Goal: Task Accomplishment & Management: Complete application form

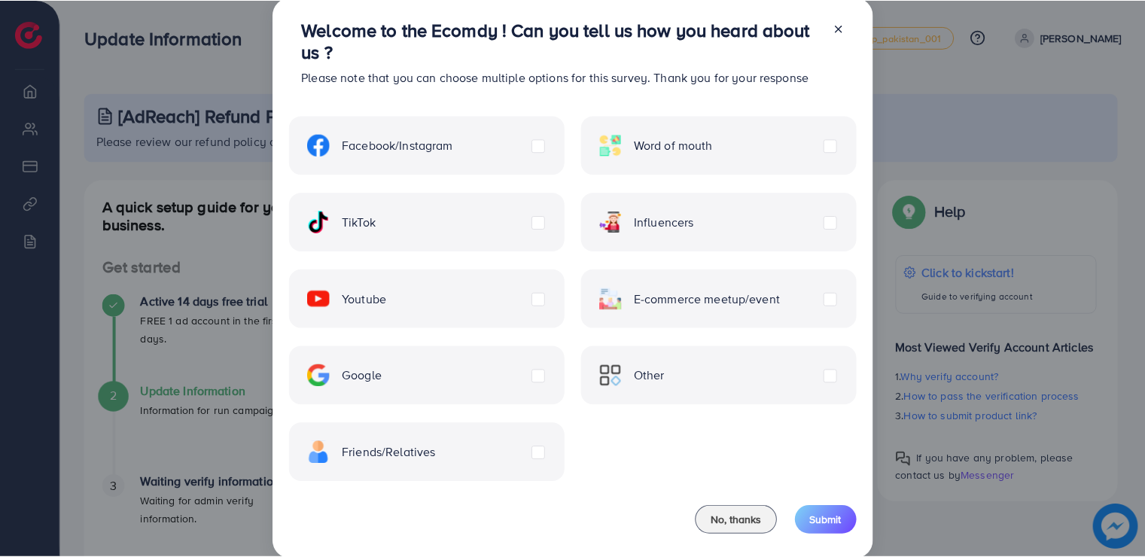
scroll to position [17, 0]
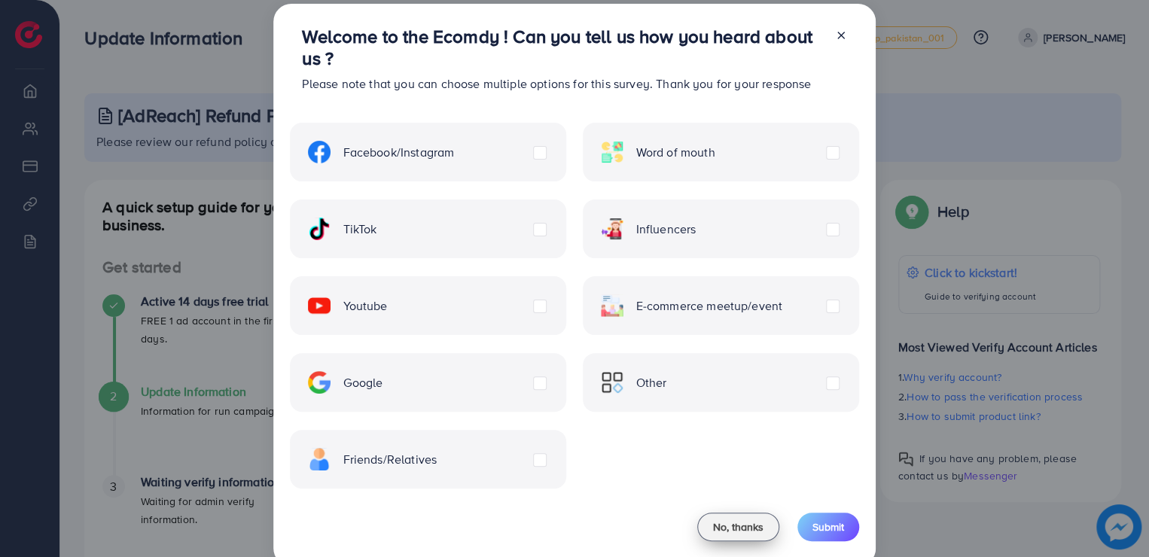
click at [732, 534] on span "No, thanks" at bounding box center [738, 526] width 50 height 15
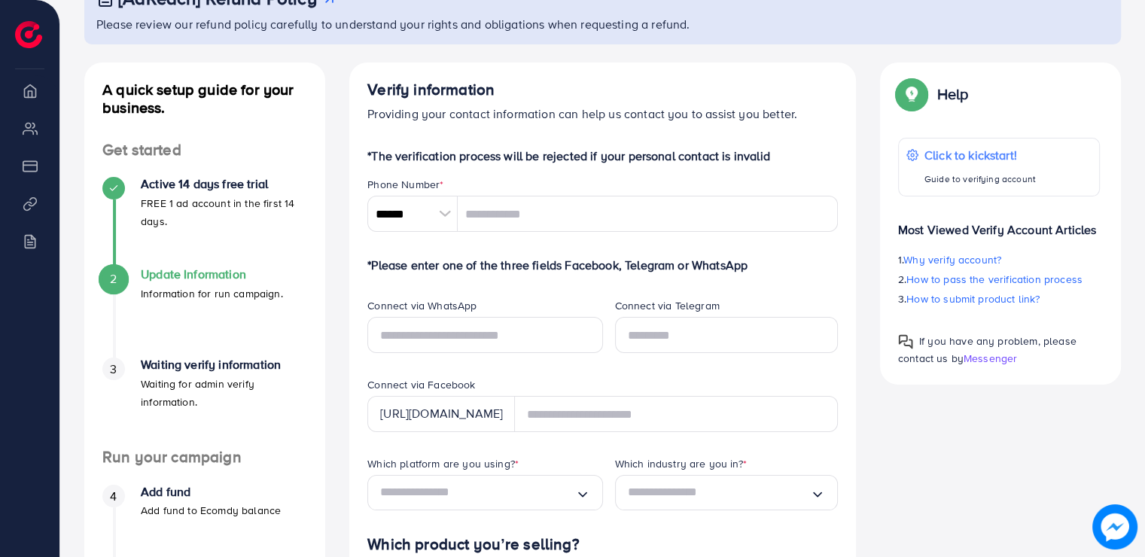
scroll to position [113, 0]
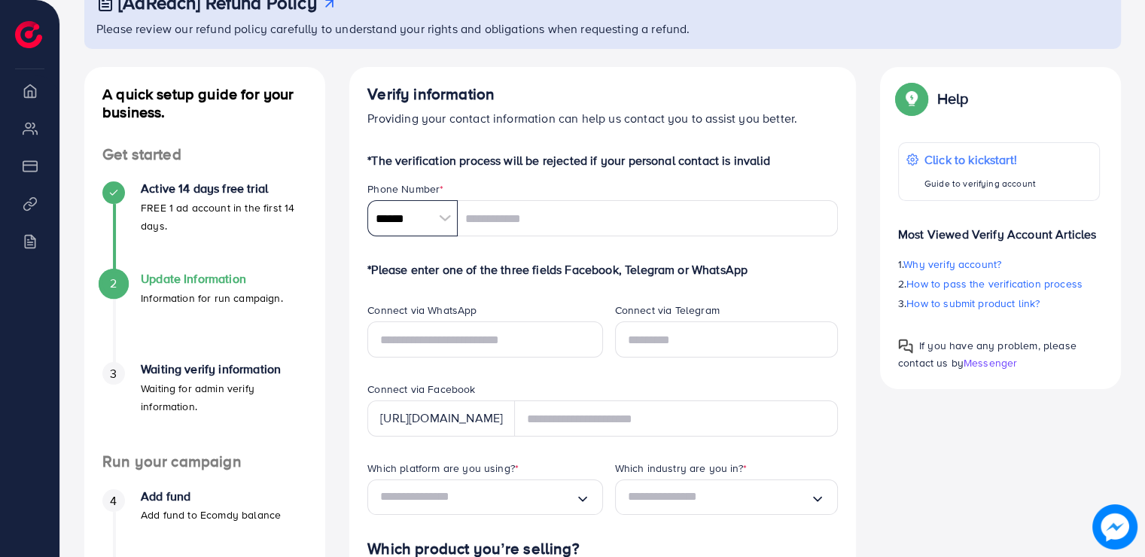
click at [403, 216] on input "******" at bounding box center [412, 218] width 90 height 36
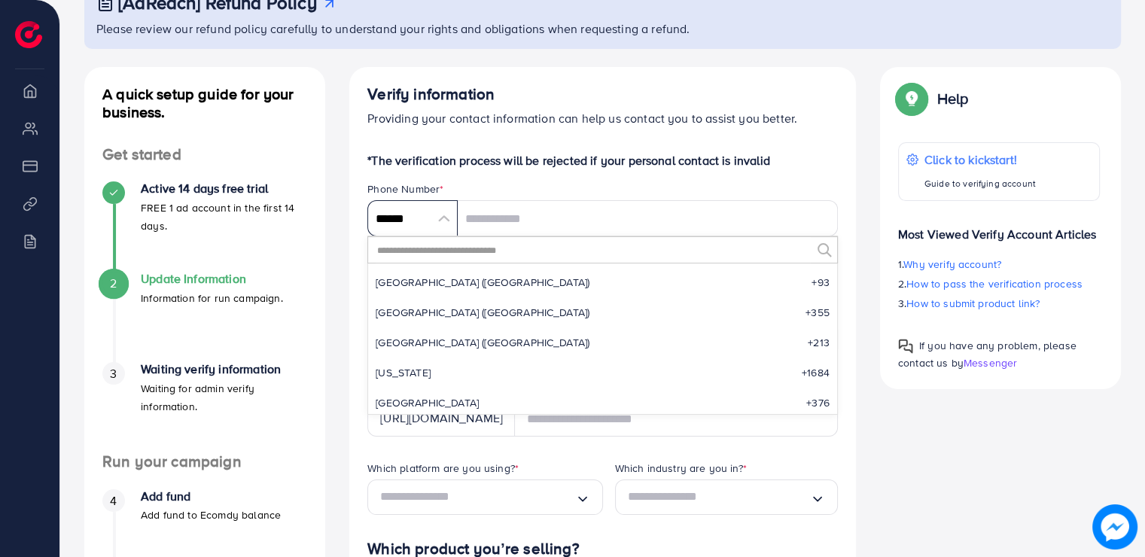
scroll to position [6987, 0]
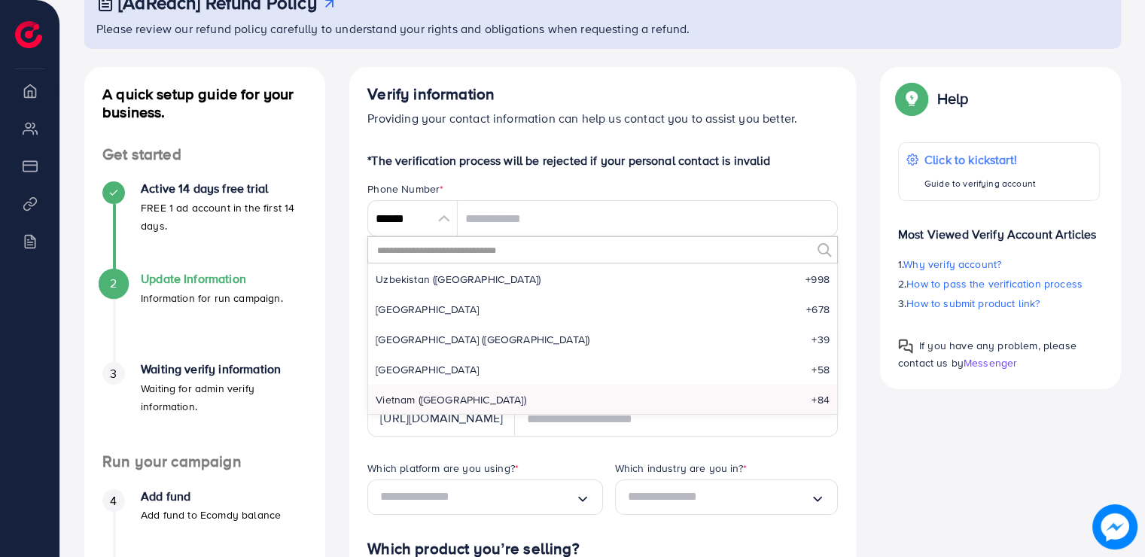
click at [423, 260] on input "text" at bounding box center [593, 250] width 435 height 26
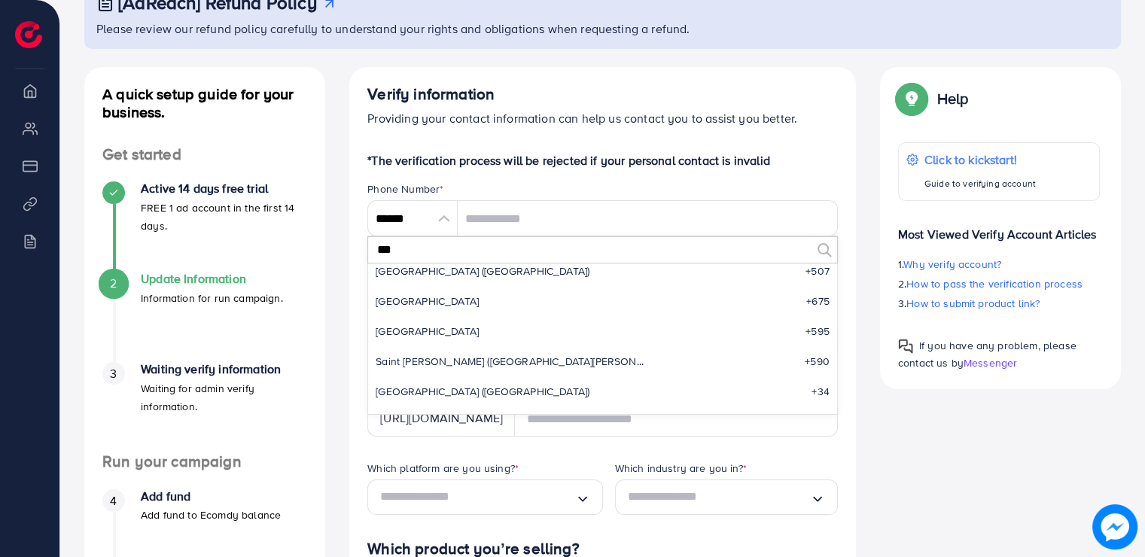
scroll to position [0, 0]
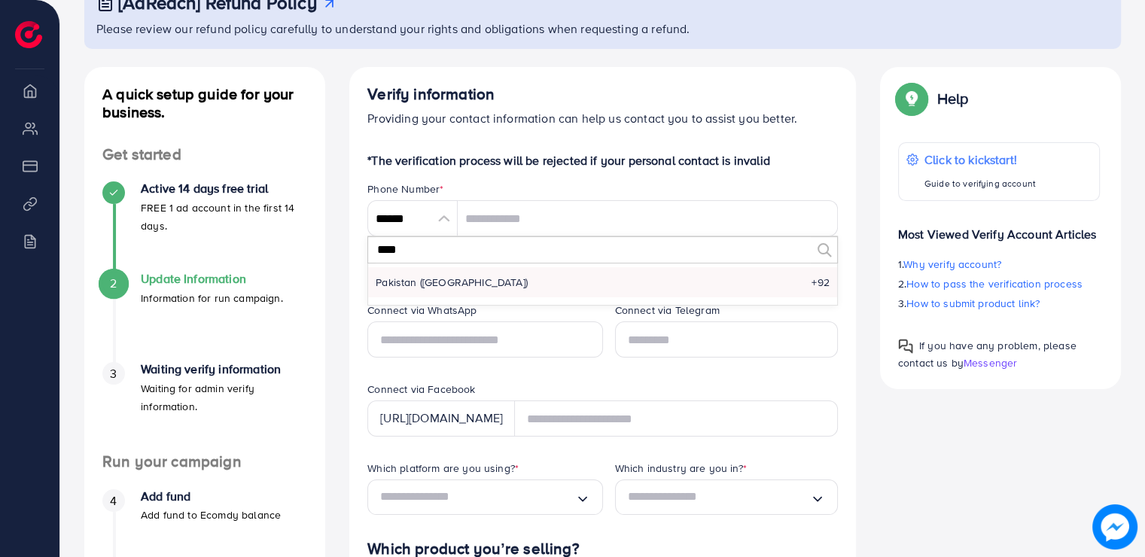
type input "****"
click at [436, 275] on span "Pakistan (‫[GEOGRAPHIC_DATA]‬‎)" at bounding box center [452, 282] width 152 height 15
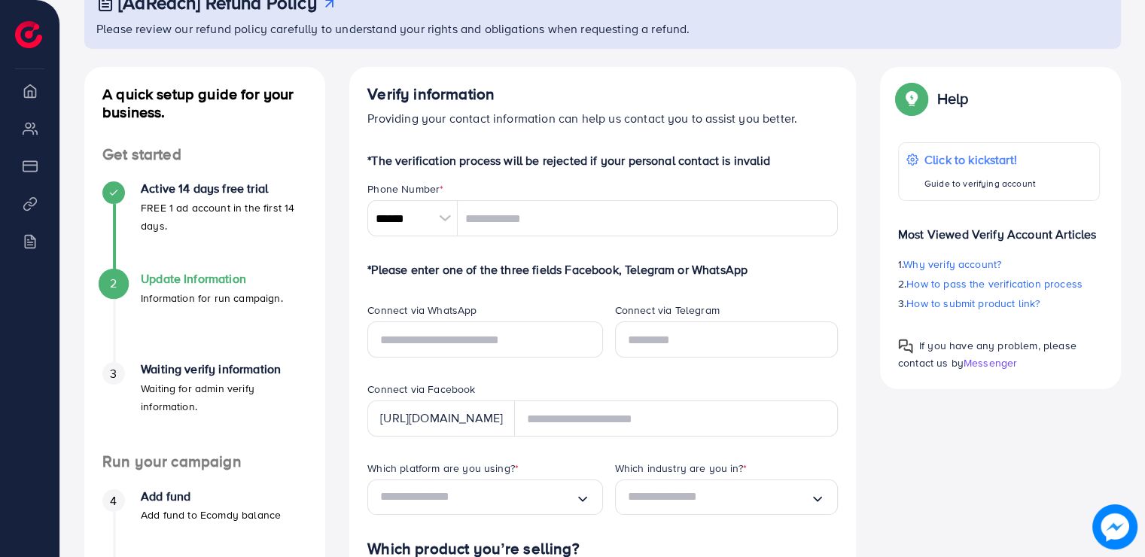
type input "******"
click at [500, 221] on input "tel" at bounding box center [648, 218] width 380 height 36
type input "**********"
click at [461, 346] on input "text" at bounding box center [484, 339] width 235 height 36
type input "**********"
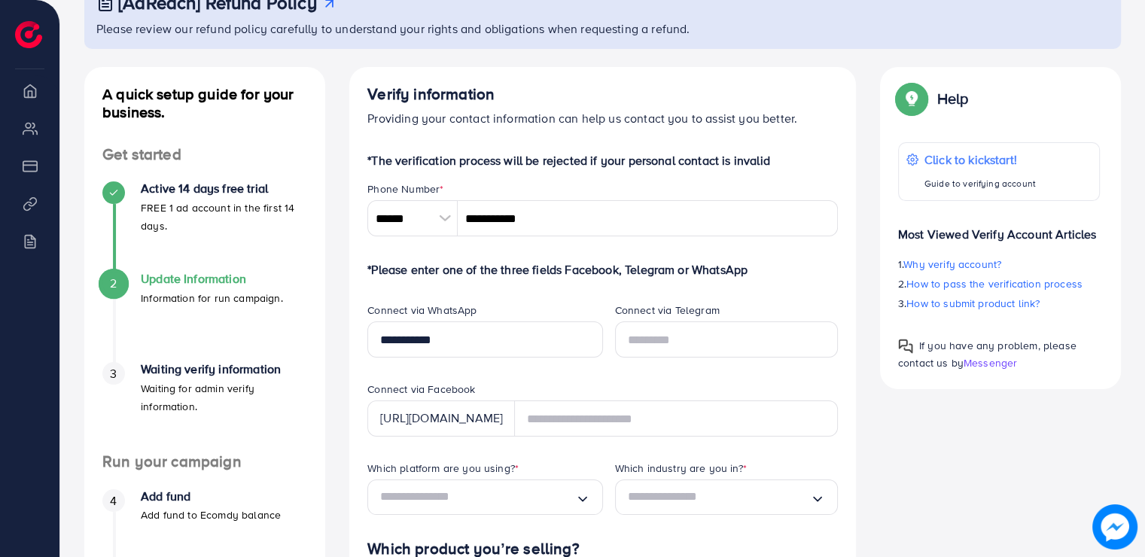
click at [582, 312] on div "Connect via WhatsApp" at bounding box center [484, 312] width 235 height 19
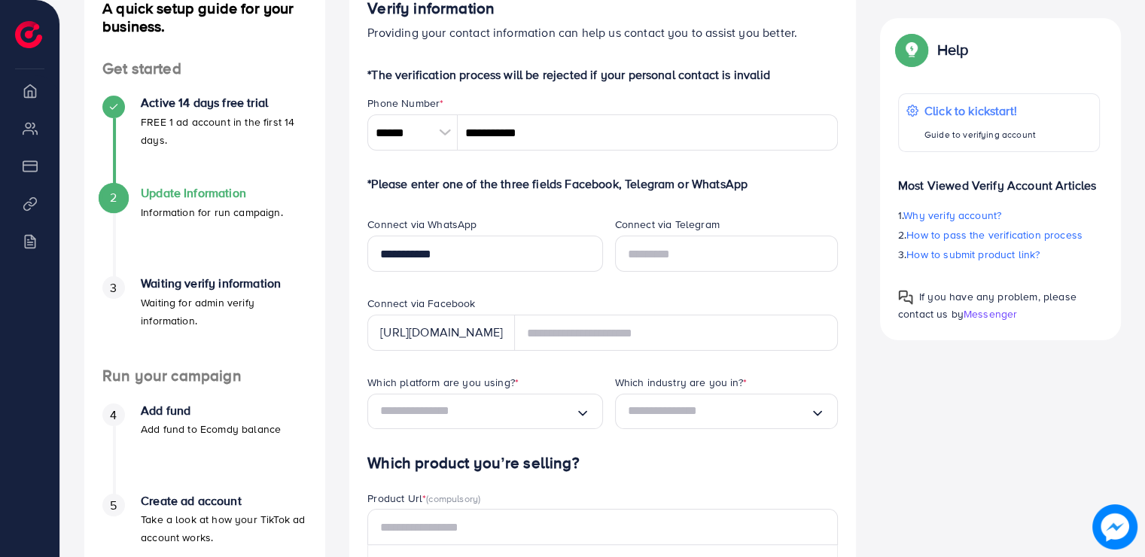
scroll to position [200, 0]
click at [476, 333] on div "[URL][DOMAIN_NAME]" at bounding box center [441, 331] width 148 height 36
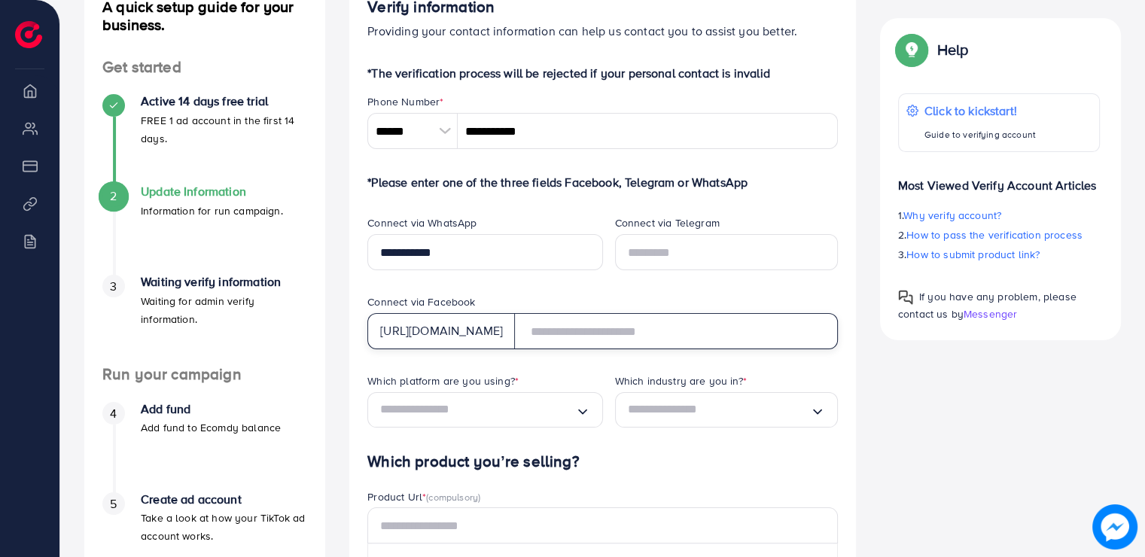
click at [605, 332] on input "text" at bounding box center [676, 331] width 324 height 36
type input "**********"
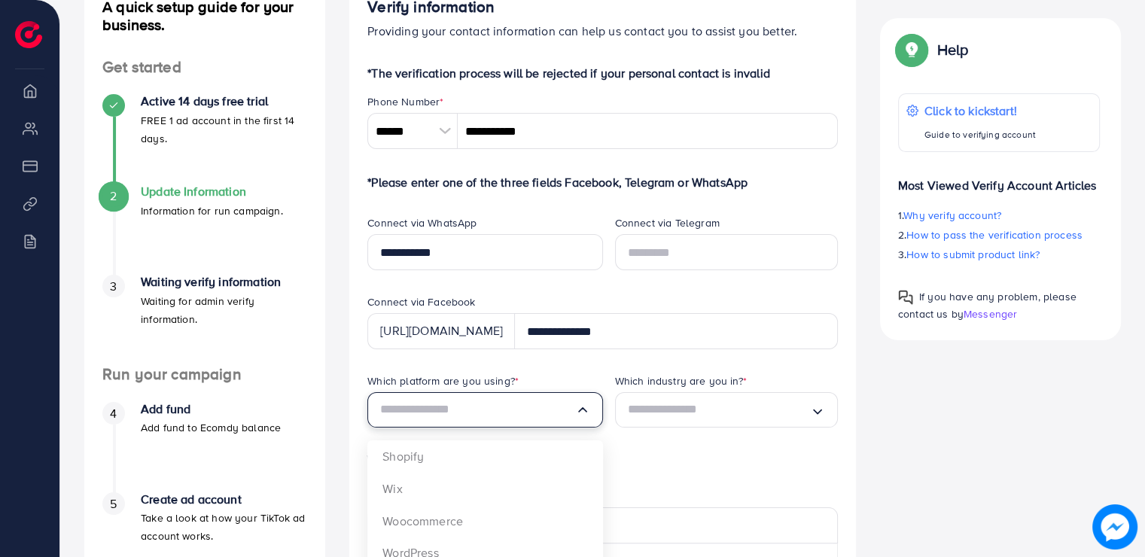
click at [515, 420] on input "Search for option" at bounding box center [477, 409] width 194 height 23
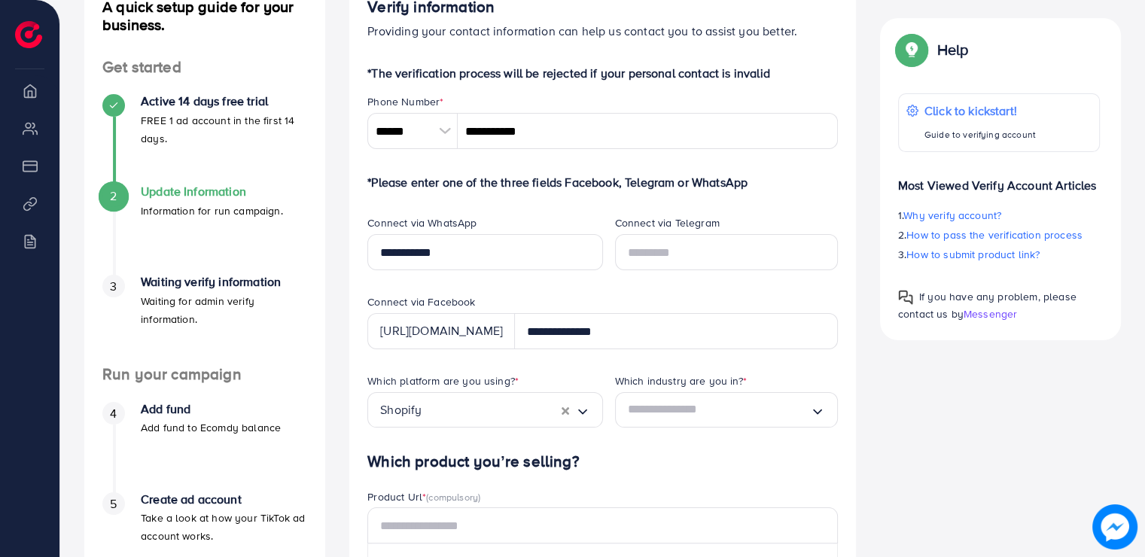
click at [668, 388] on label "Which industry are you in? *" at bounding box center [681, 380] width 132 height 15
click at [680, 403] on input "Search for option" at bounding box center [719, 409] width 182 height 23
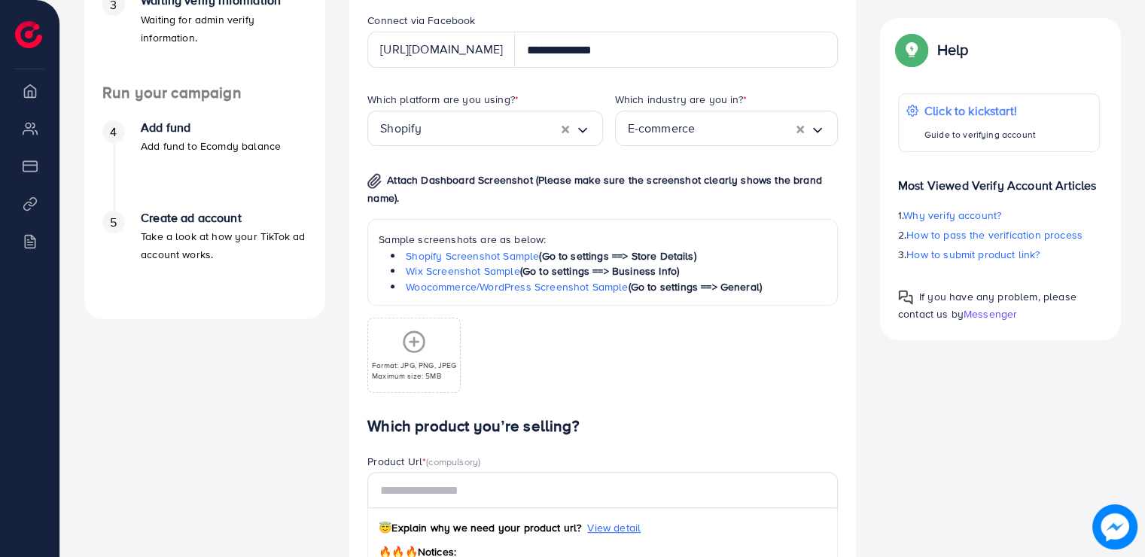
scroll to position [483, 0]
click at [415, 343] on icon at bounding box center [414, 340] width 24 height 24
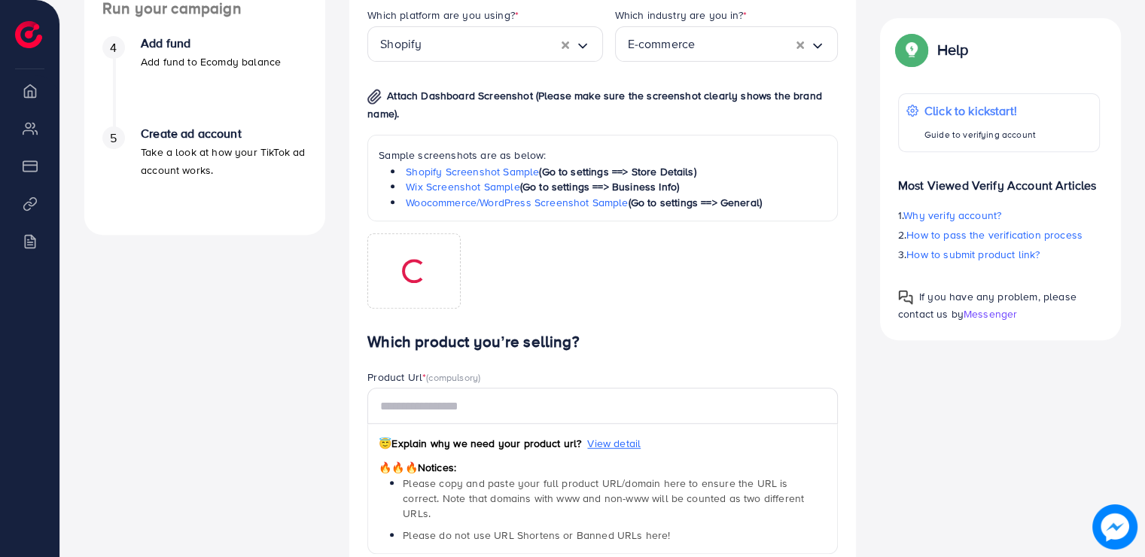
scroll to position [577, 0]
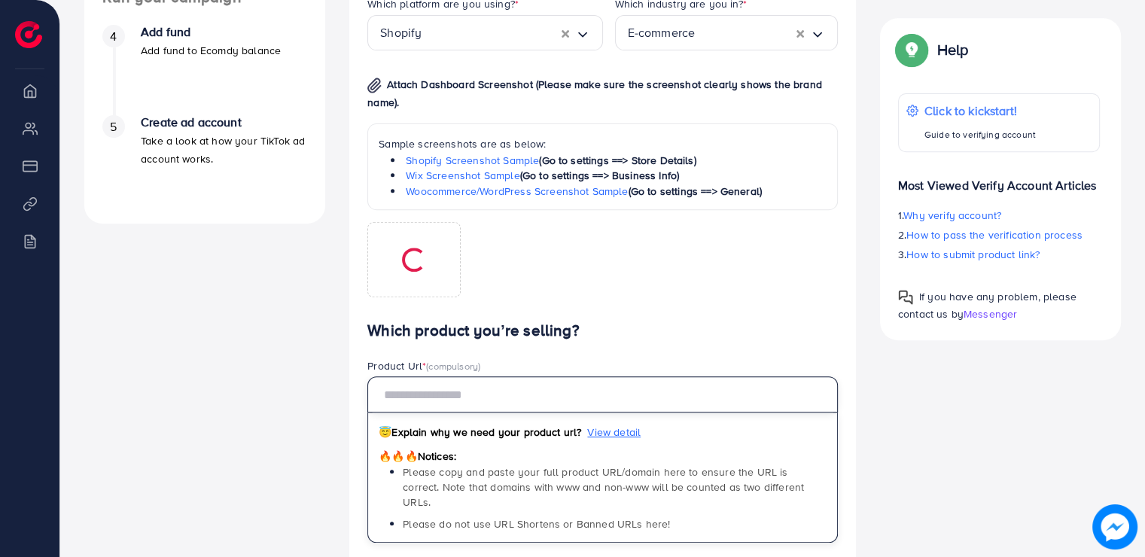
click at [467, 397] on input "text" at bounding box center [602, 394] width 470 height 36
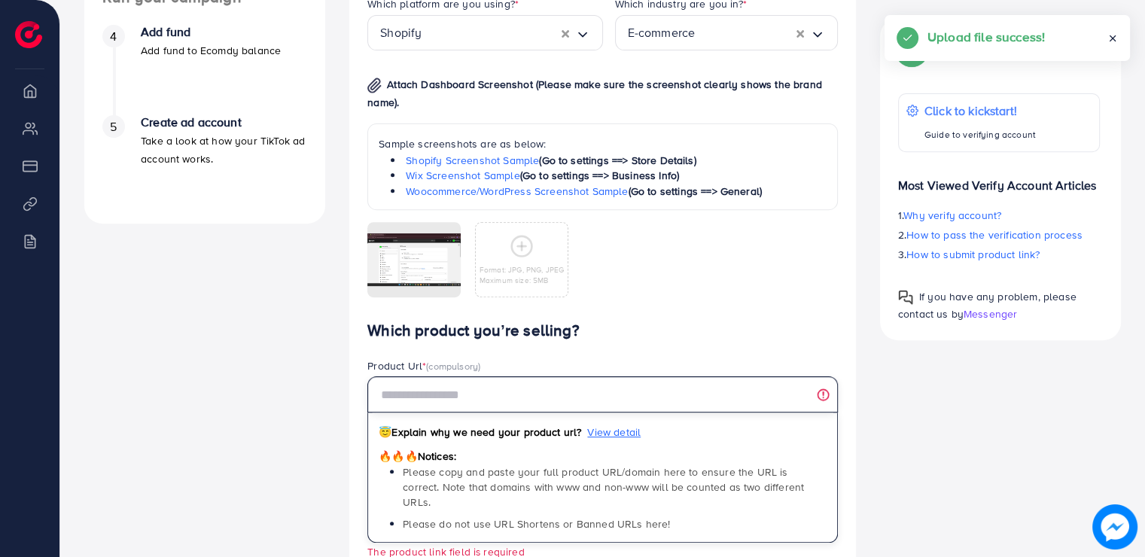
paste input "**********"
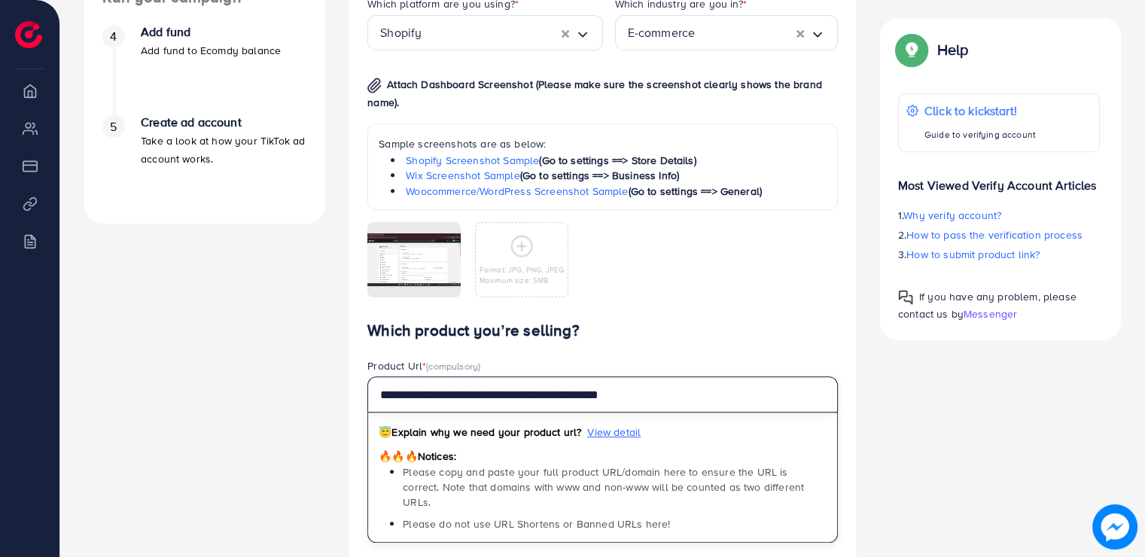
type input "**********"
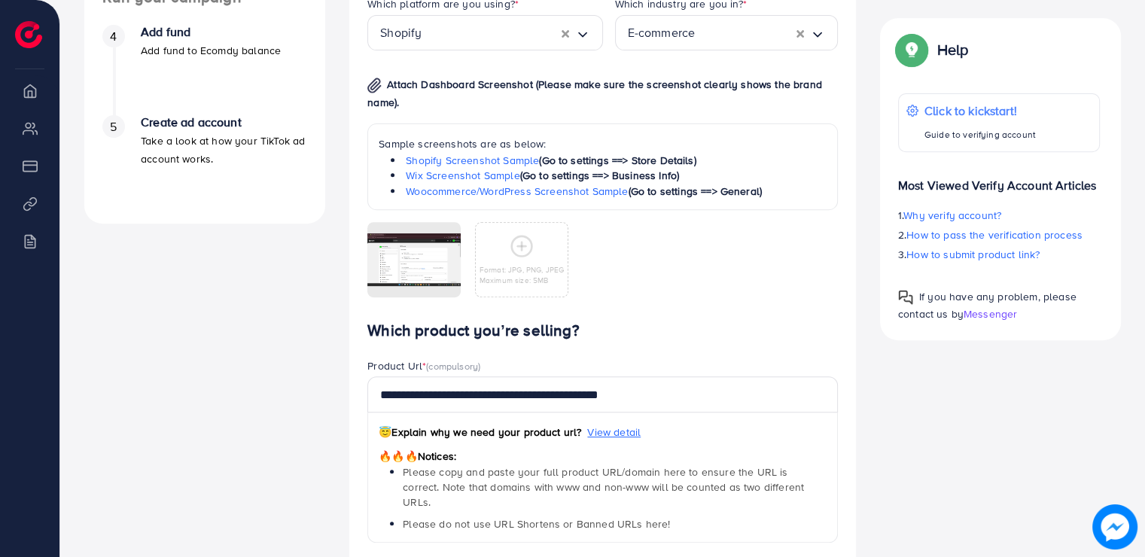
click at [269, 404] on div "A quick setup guide for your business. Get started Active 14 days free trial FR…" at bounding box center [204, 174] width 265 height 1143
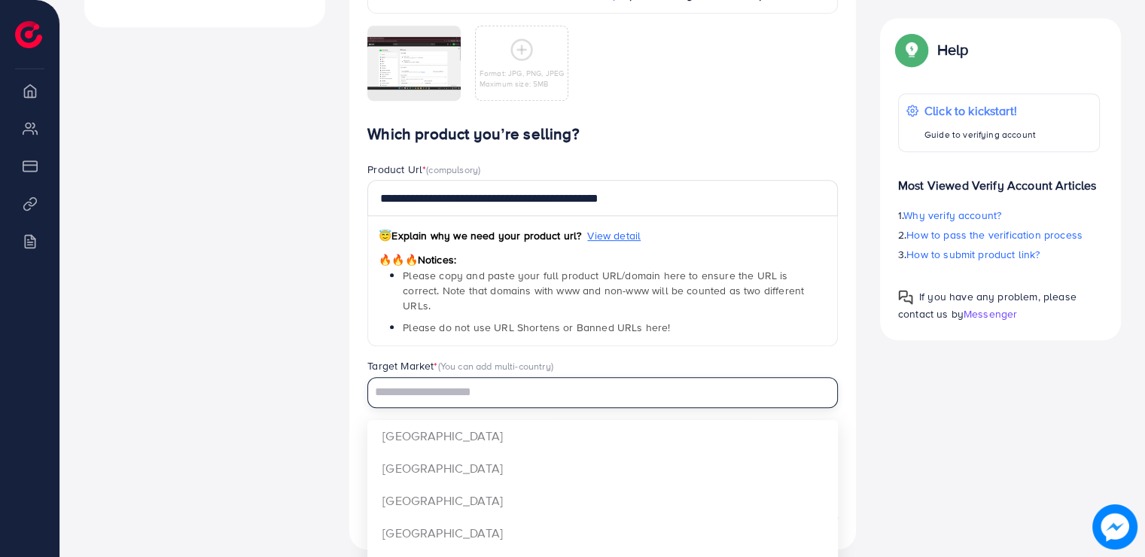
click at [458, 385] on input "Search for option" at bounding box center [594, 392] width 449 height 23
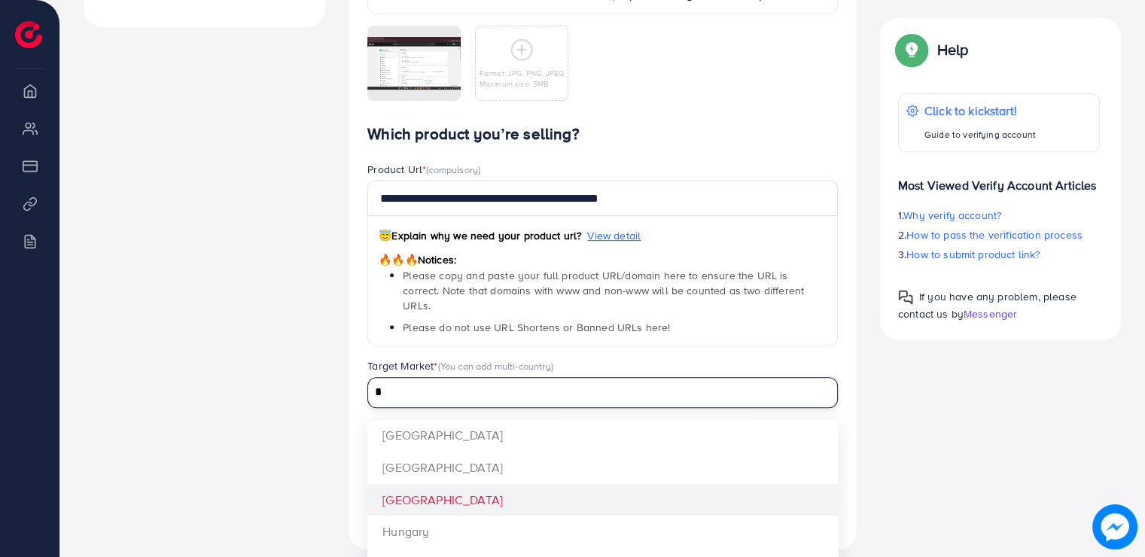
scroll to position [0, 0]
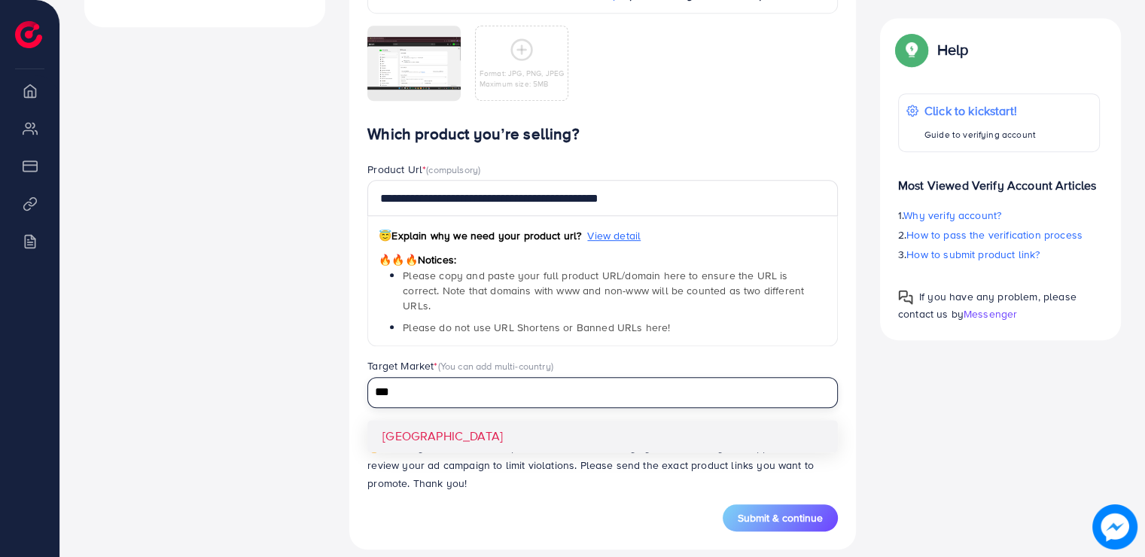
type input "***"
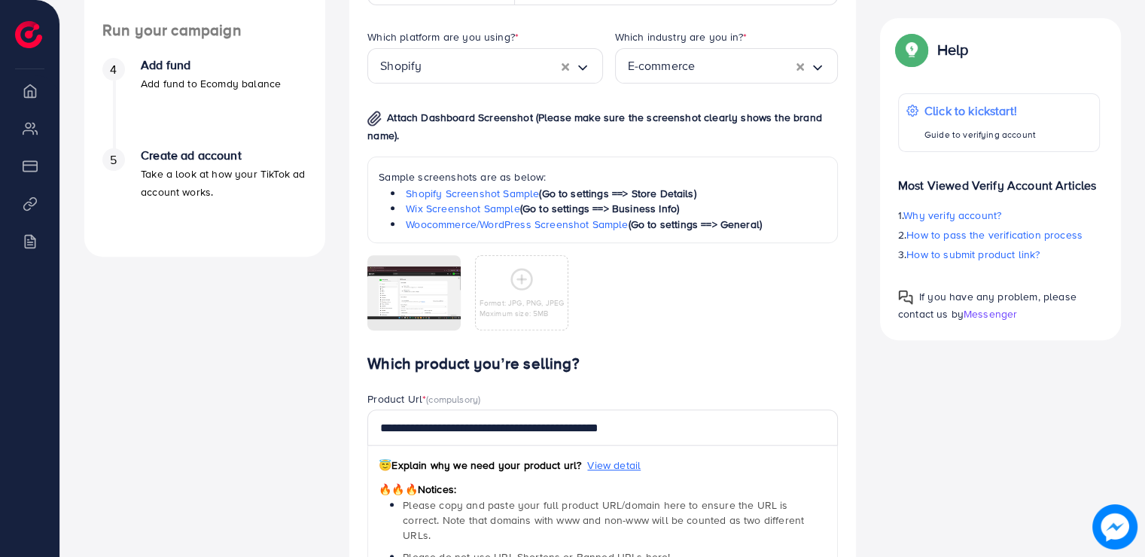
scroll to position [774, 0]
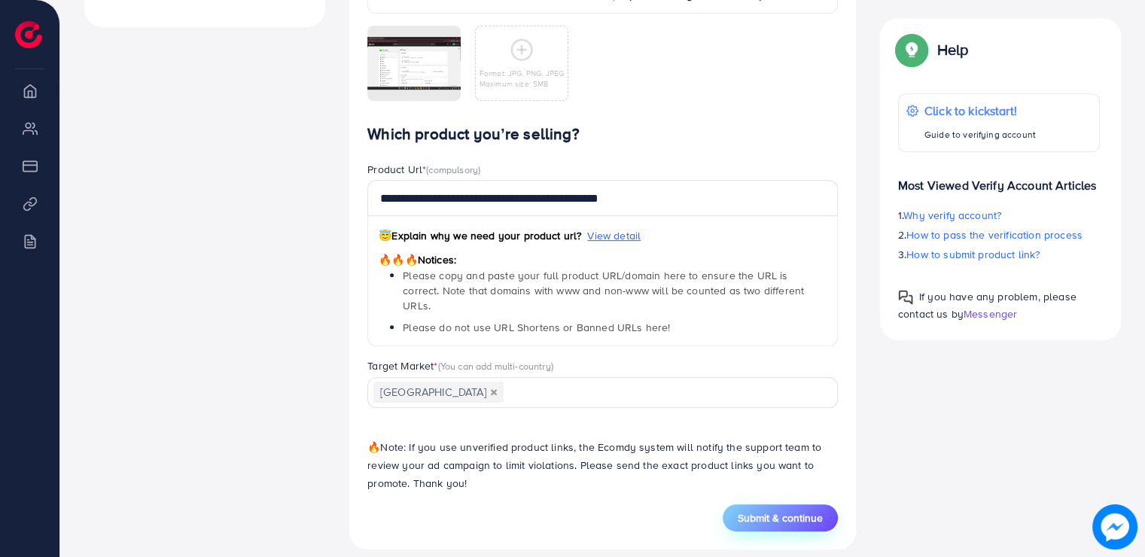
click at [759, 510] on span "Submit & continue" at bounding box center [780, 517] width 85 height 15
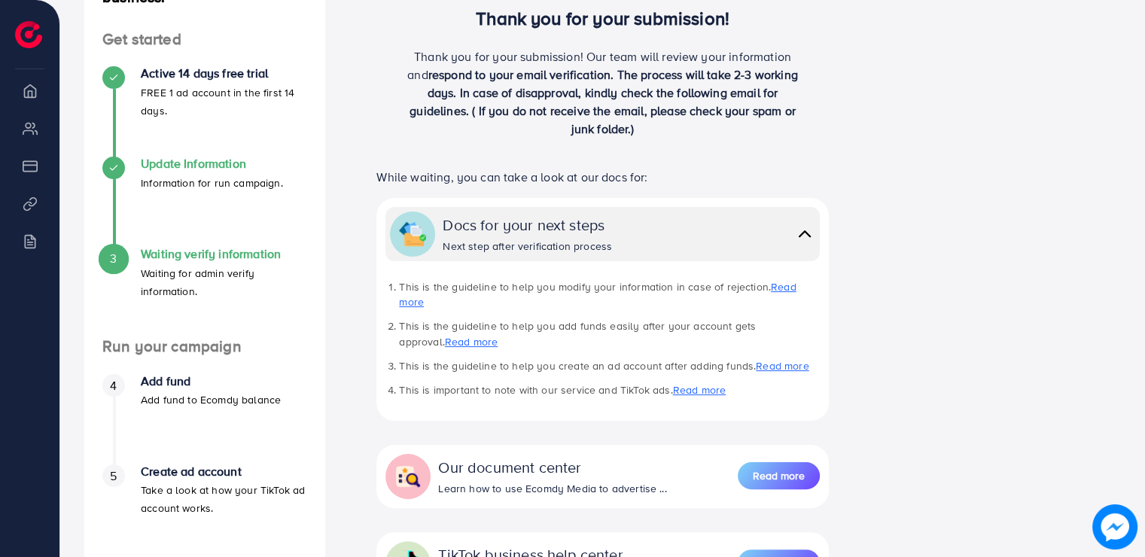
scroll to position [229, 0]
click at [189, 394] on p "Add fund to Ecomdy balance" at bounding box center [211, 399] width 140 height 18
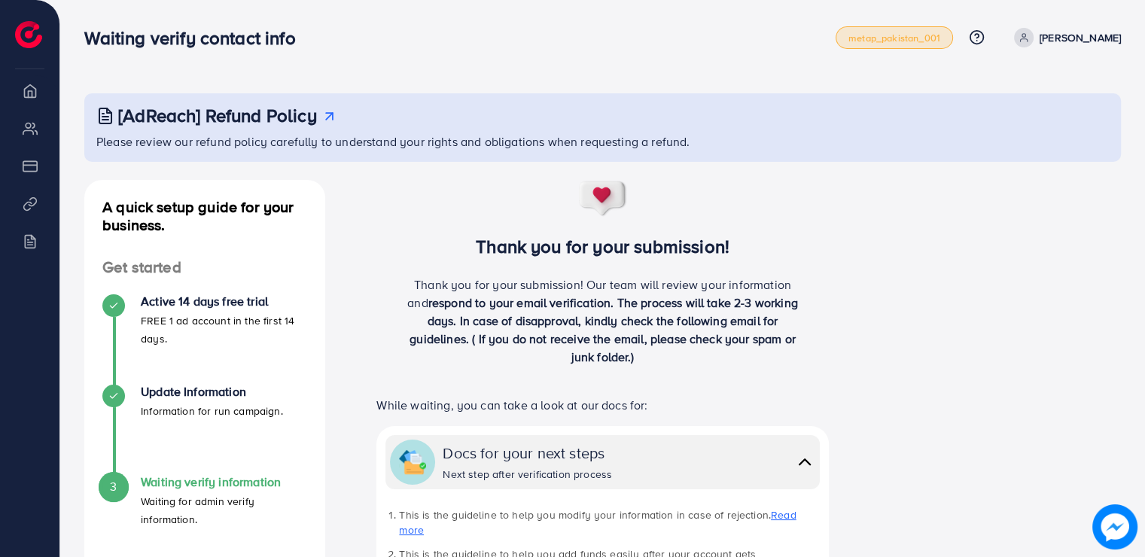
click at [911, 41] on span "metap_pakistan_001" at bounding box center [894, 38] width 92 height 10
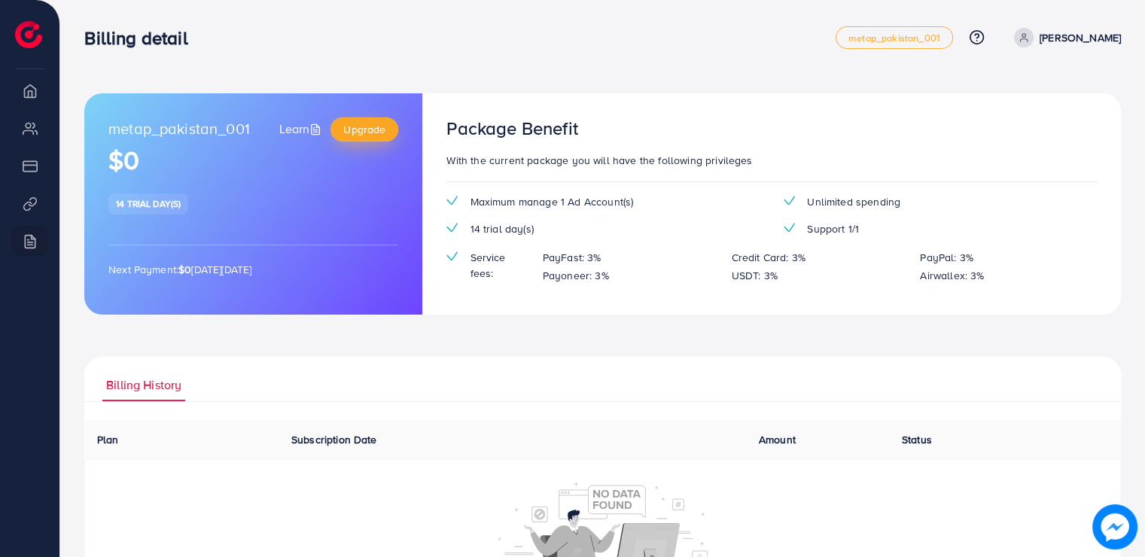
click at [369, 129] on span "Upgrade" at bounding box center [364, 129] width 42 height 15
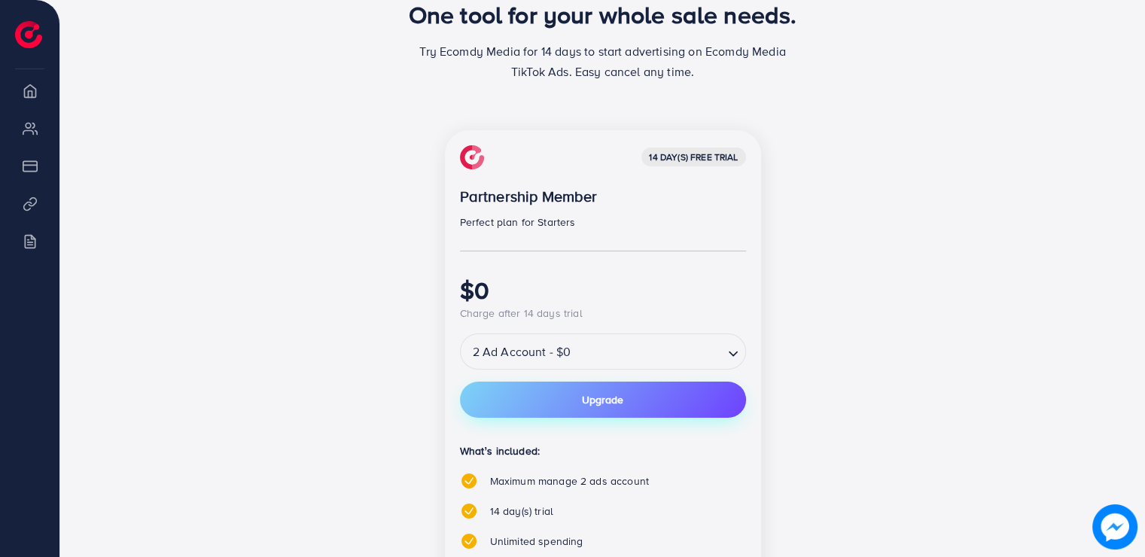
scroll to position [148, 0]
click at [610, 370] on div "14 day(s) free trial Partnership Member Perfect plan for Starters $0 Charge aft…" at bounding box center [603, 431] width 316 height 605
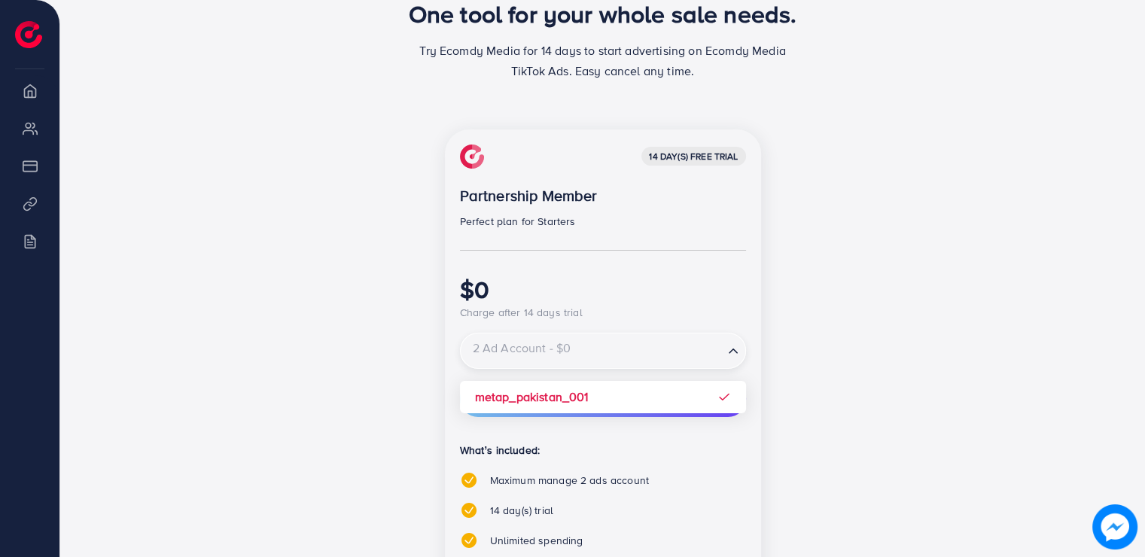
click at [598, 356] on input "Search for option" at bounding box center [592, 351] width 260 height 26
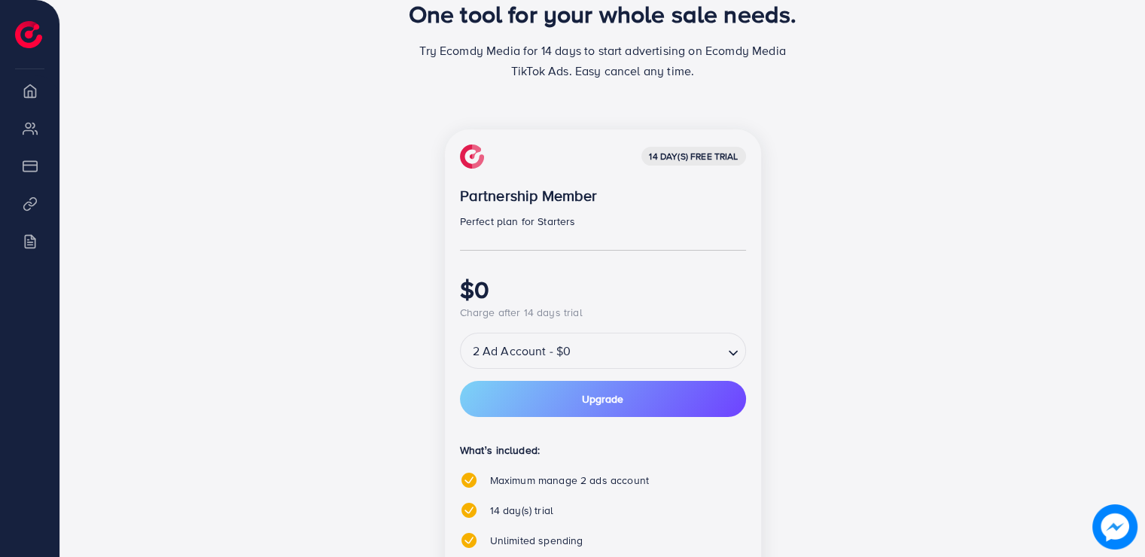
scroll to position [367, 0]
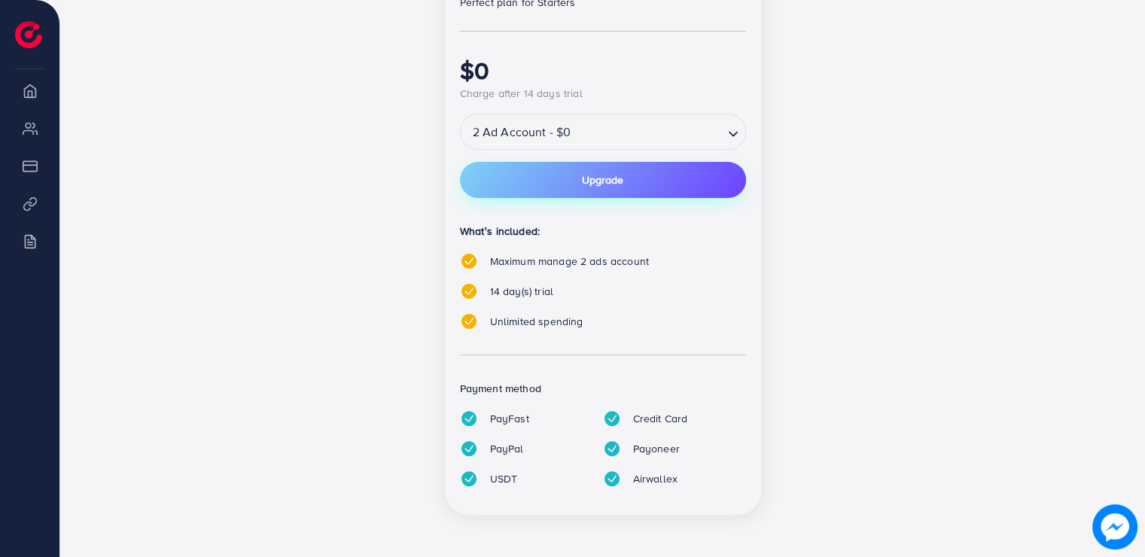
click at [634, 169] on button "Upgrade" at bounding box center [603, 180] width 286 height 36
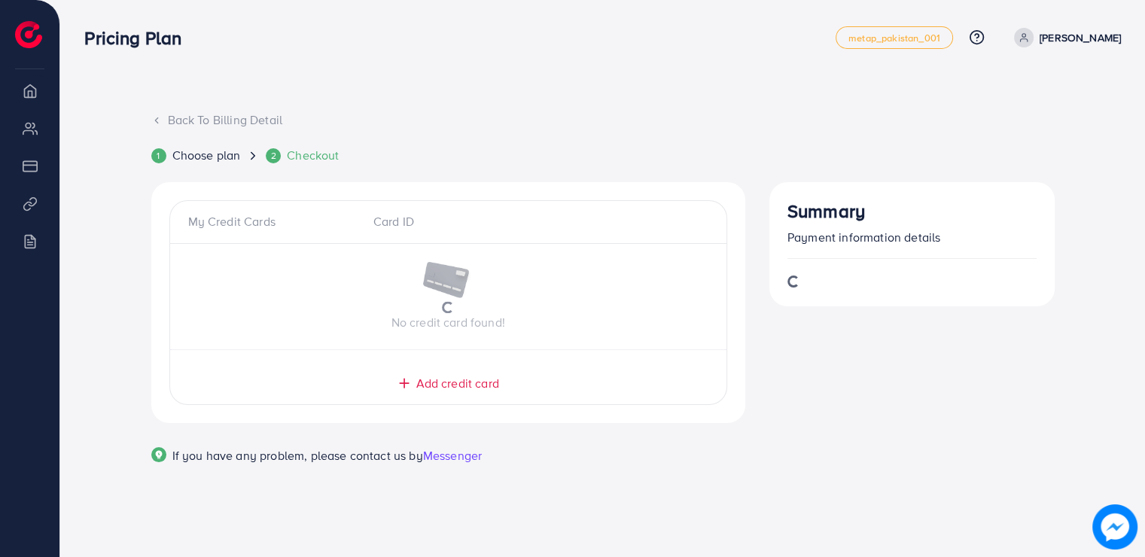
scroll to position [0, 0]
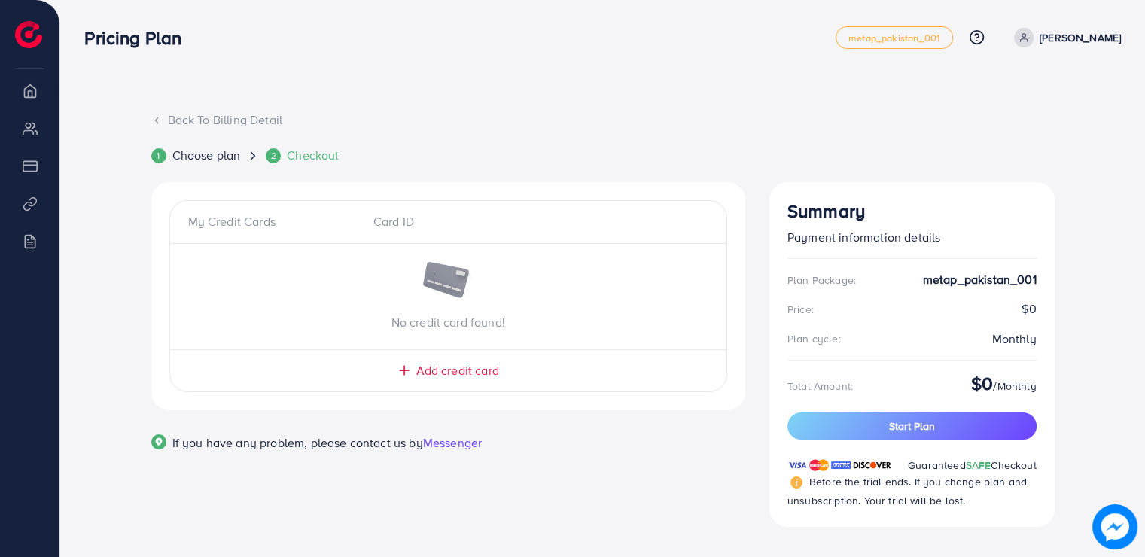
click at [446, 380] on div "My Credit Cards Card ID No credit card found! Add credit card" at bounding box center [448, 296] width 558 height 192
click at [443, 378] on span "Add credit card" at bounding box center [456, 370] width 83 height 17
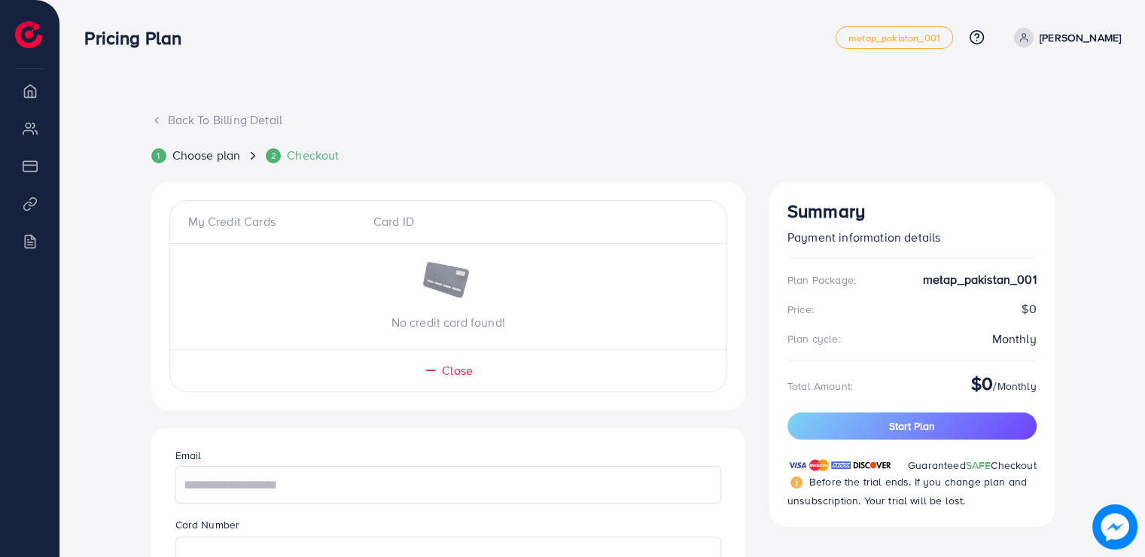
click at [31, 38] on img at bounding box center [28, 34] width 27 height 27
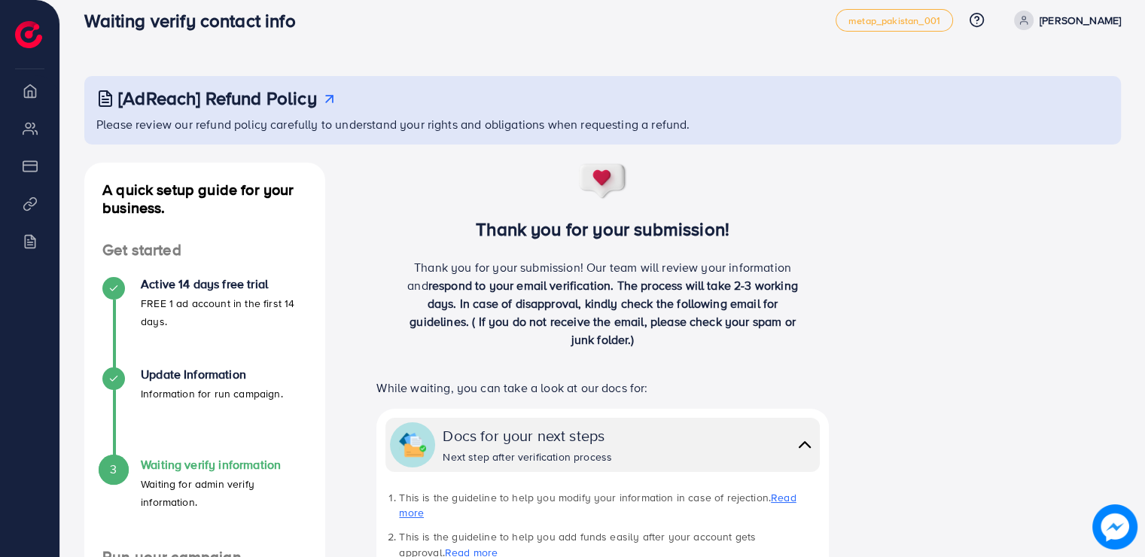
scroll to position [18, 0]
click at [262, 100] on h3 "[AdReach] Refund Policy" at bounding box center [217, 98] width 199 height 22
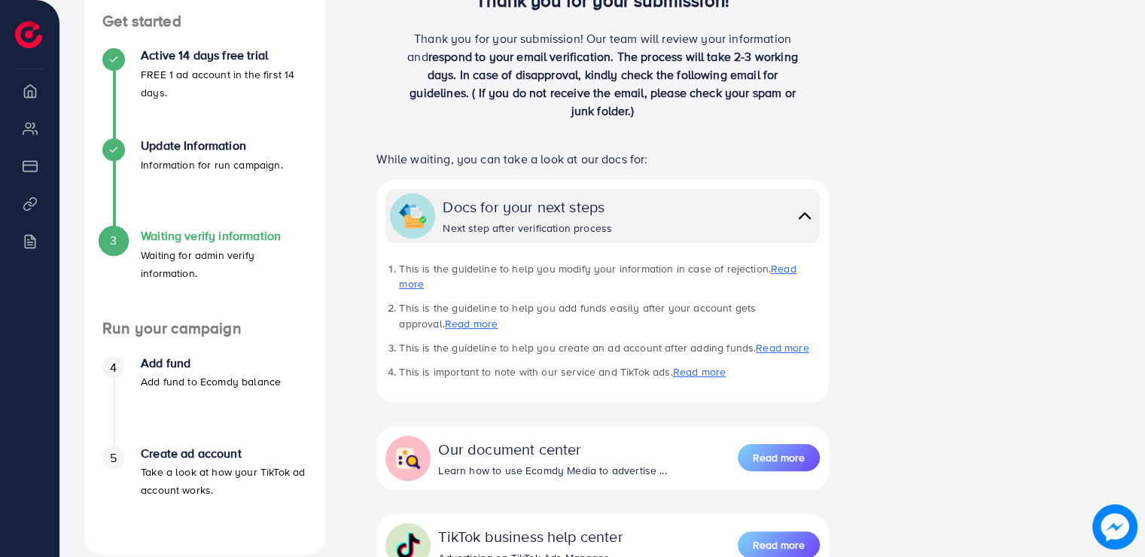
scroll to position [245, 0]
click at [798, 221] on img at bounding box center [804, 216] width 21 height 22
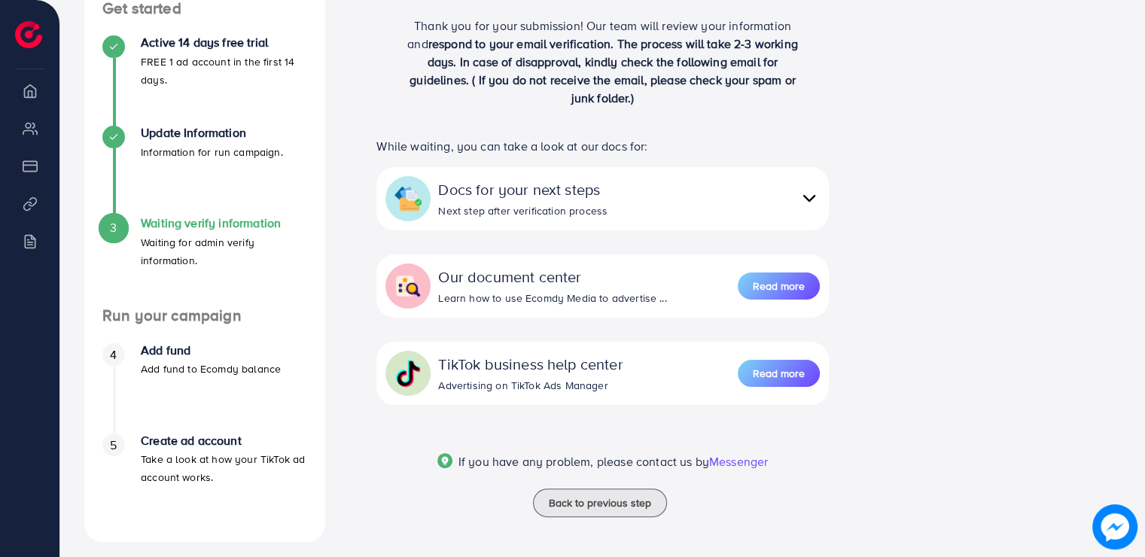
scroll to position [268, 0]
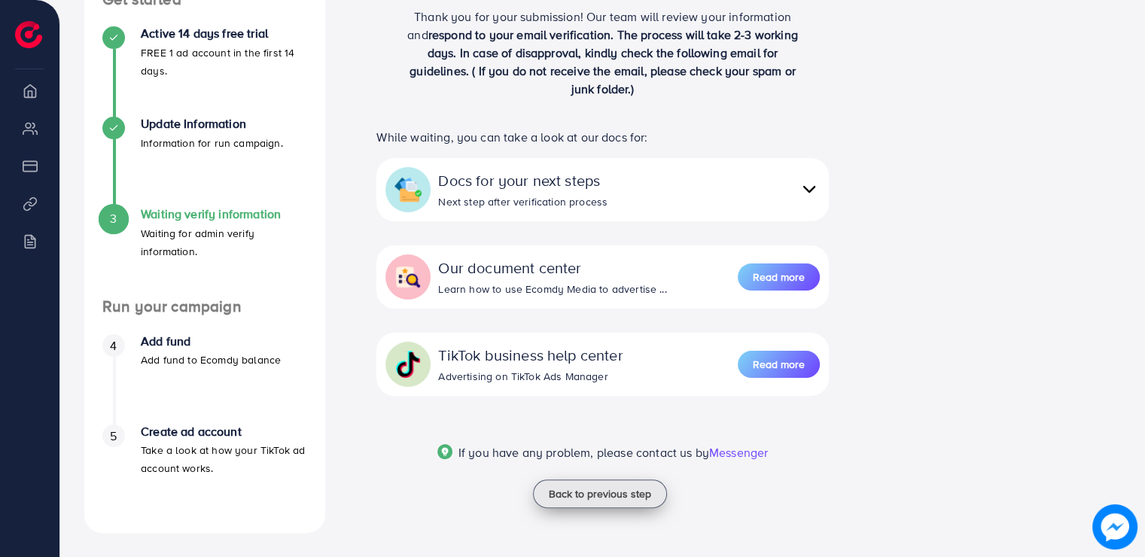
click at [596, 491] on span "Back to previous step" at bounding box center [600, 493] width 102 height 15
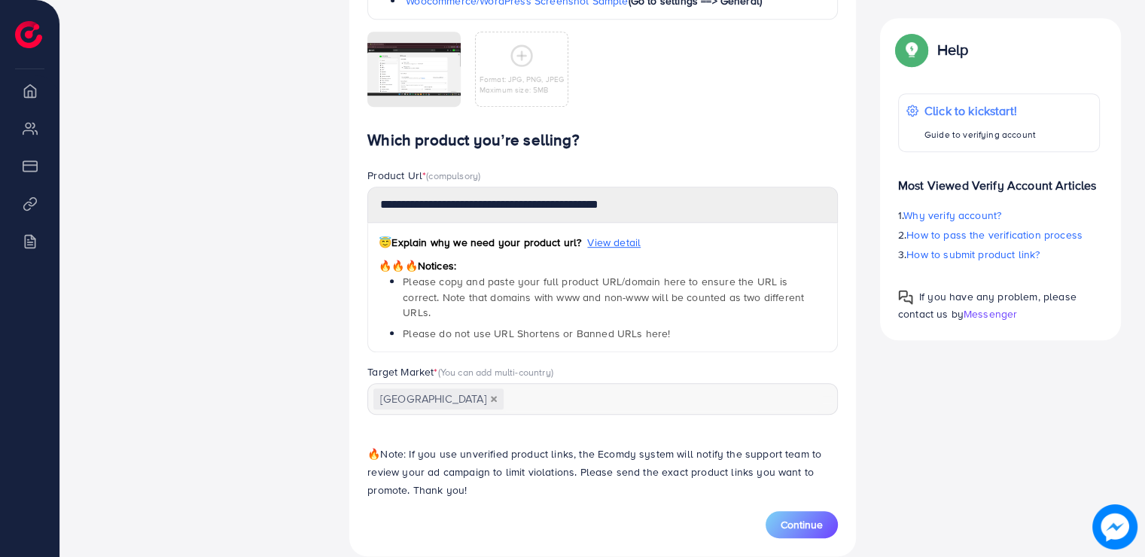
scroll to position [836, 0]
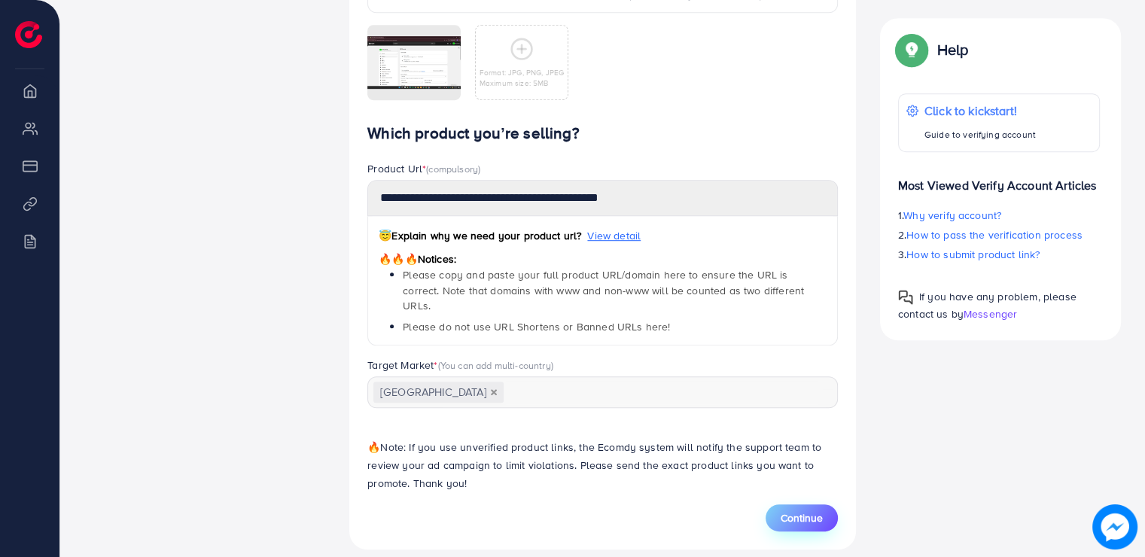
click at [802, 510] on span "Continue" at bounding box center [801, 517] width 42 height 15
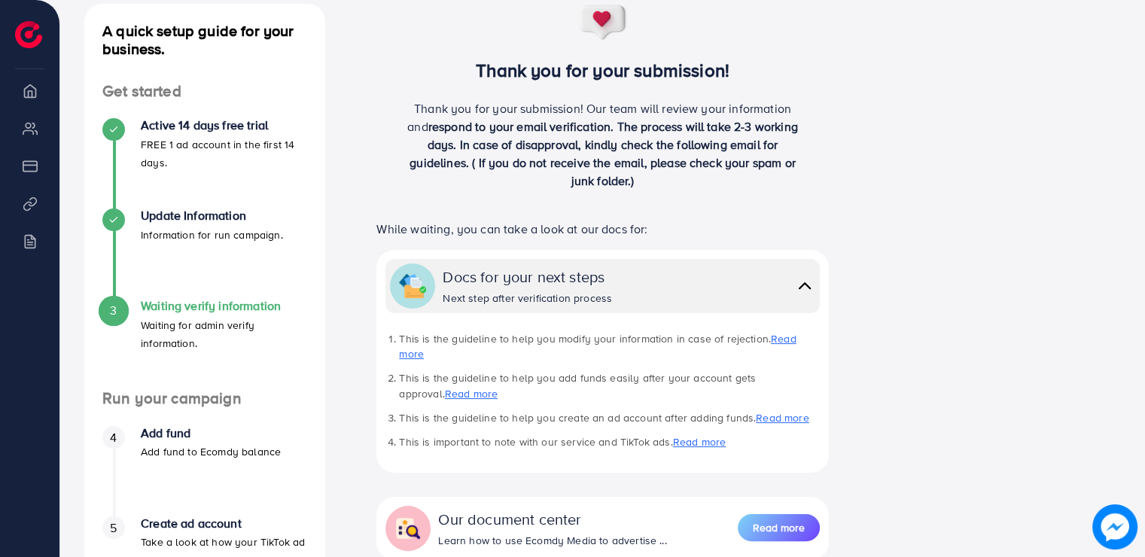
scroll to position [181, 0]
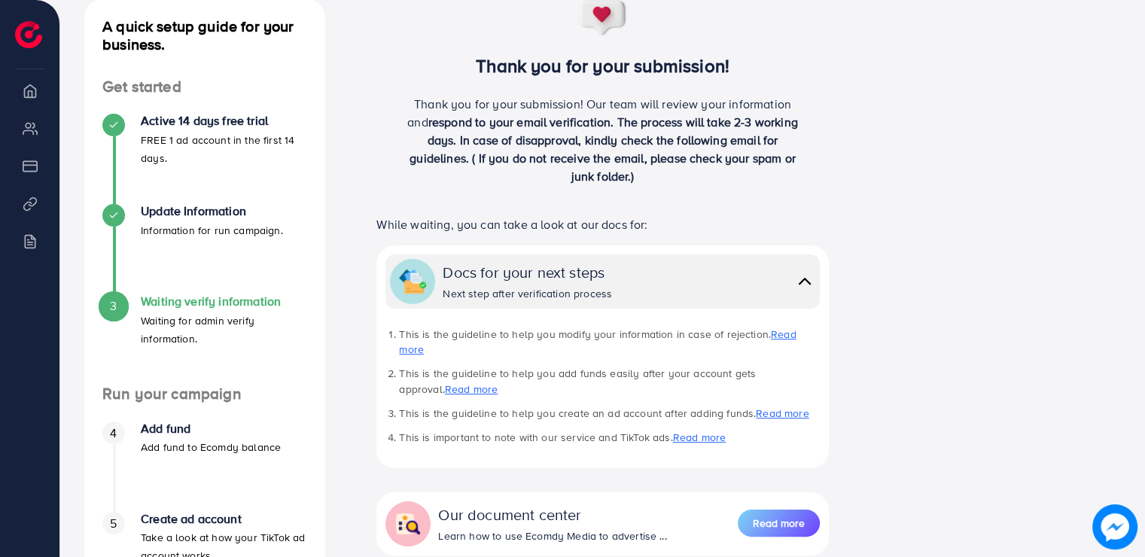
click at [184, 436] on h4 "Add fund" at bounding box center [211, 428] width 140 height 14
click at [170, 450] on p "Add fund to Ecomdy balance" at bounding box center [211, 447] width 140 height 18
click at [171, 431] on h4 "Add fund" at bounding box center [211, 428] width 140 height 14
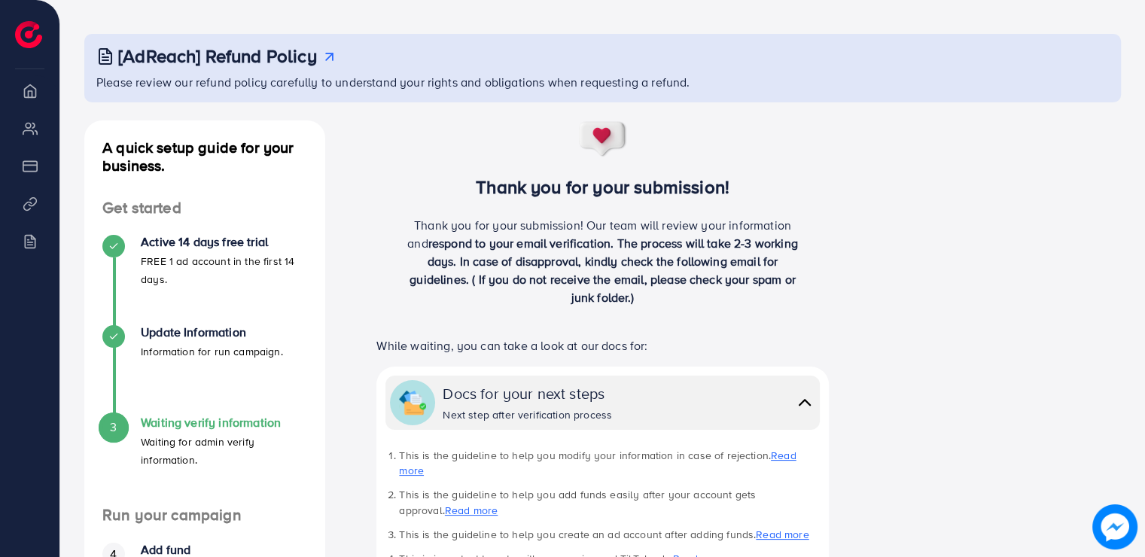
scroll to position [0, 0]
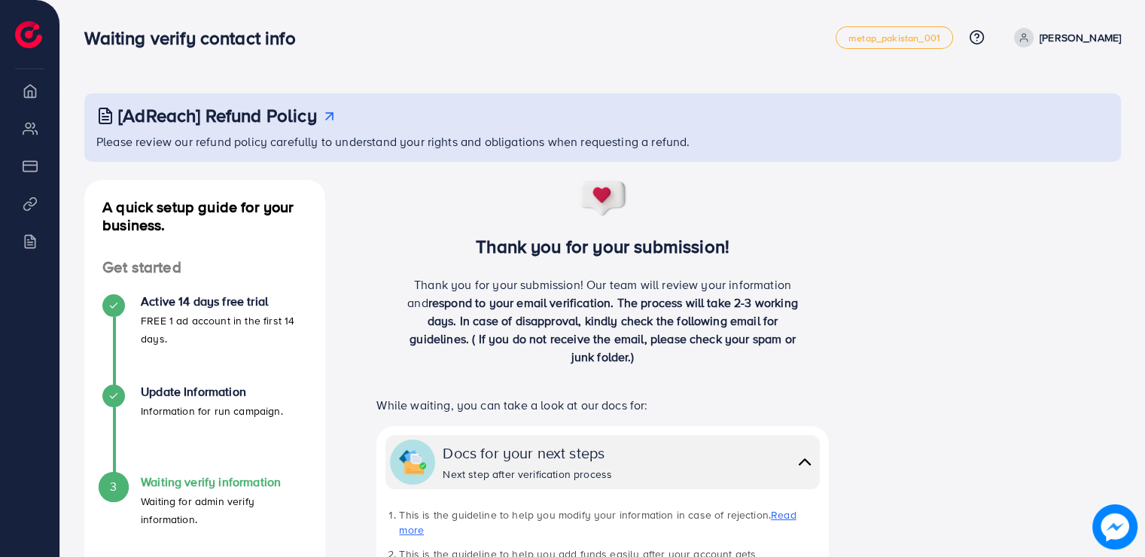
click at [35, 35] on img at bounding box center [28, 34] width 27 height 27
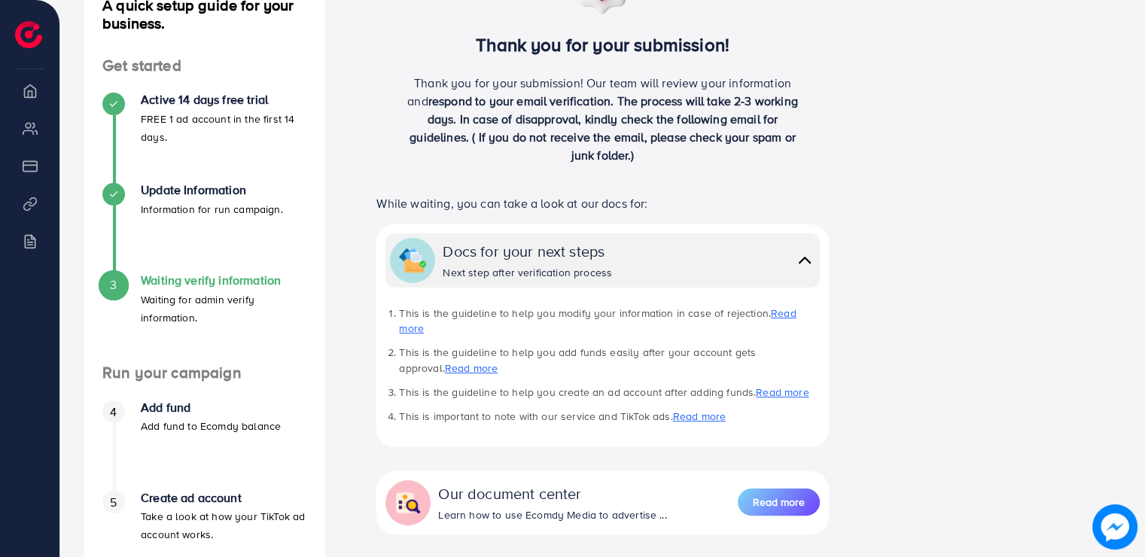
scroll to position [205, 0]
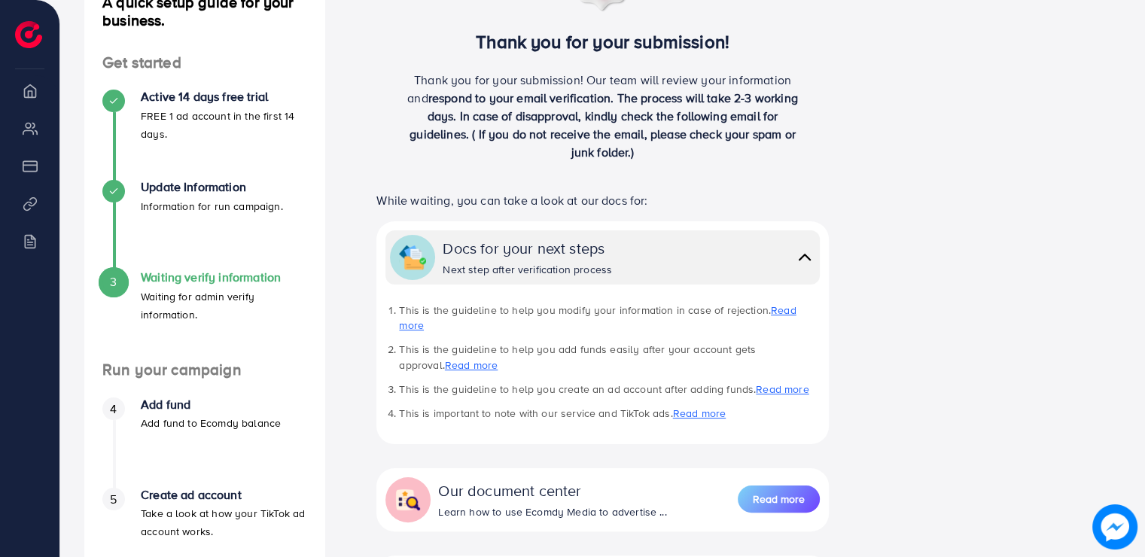
click at [166, 417] on p "Add fund to Ecomdy balance" at bounding box center [211, 423] width 140 height 18
